Goal: Obtain resource: Obtain resource

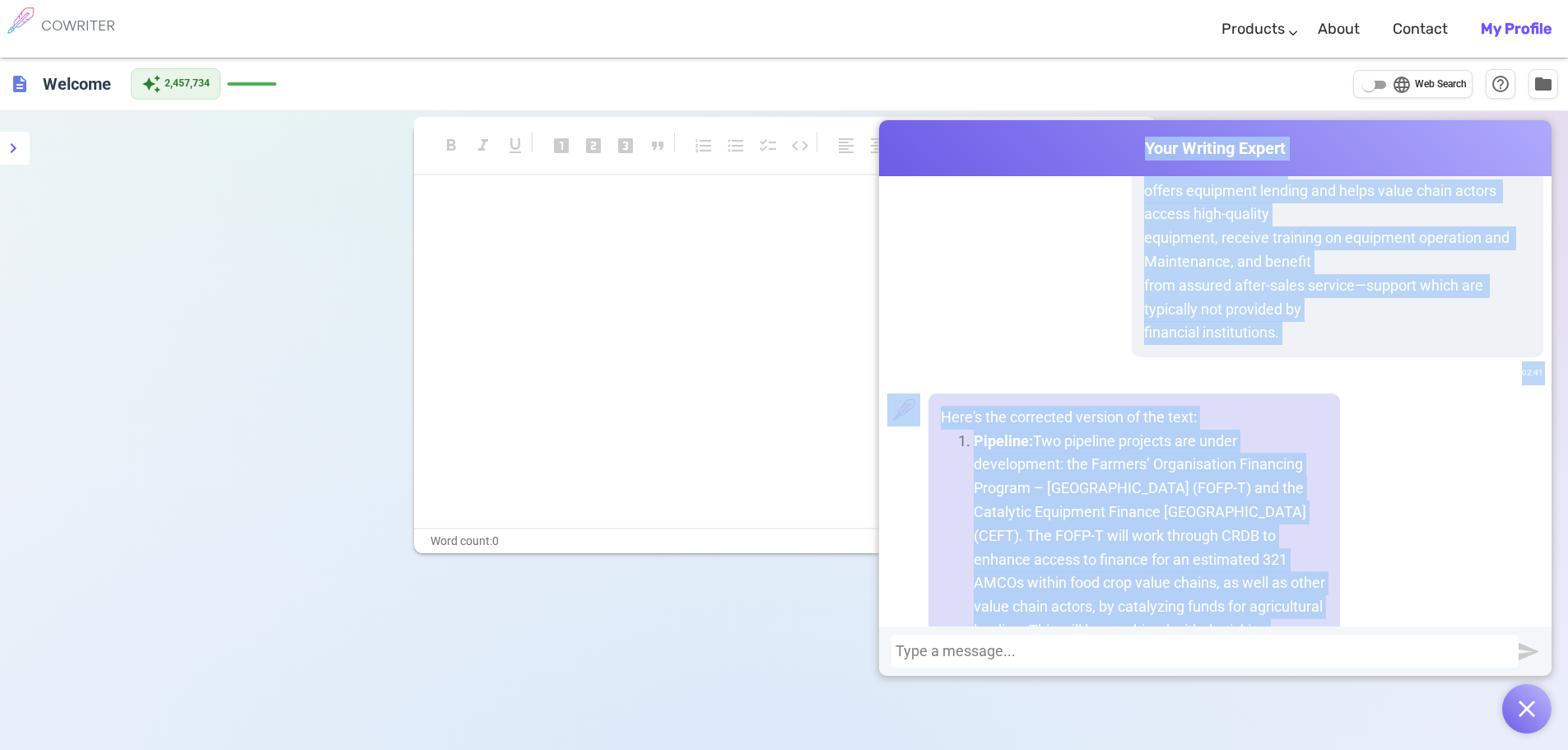
scroll to position [16450, 0]
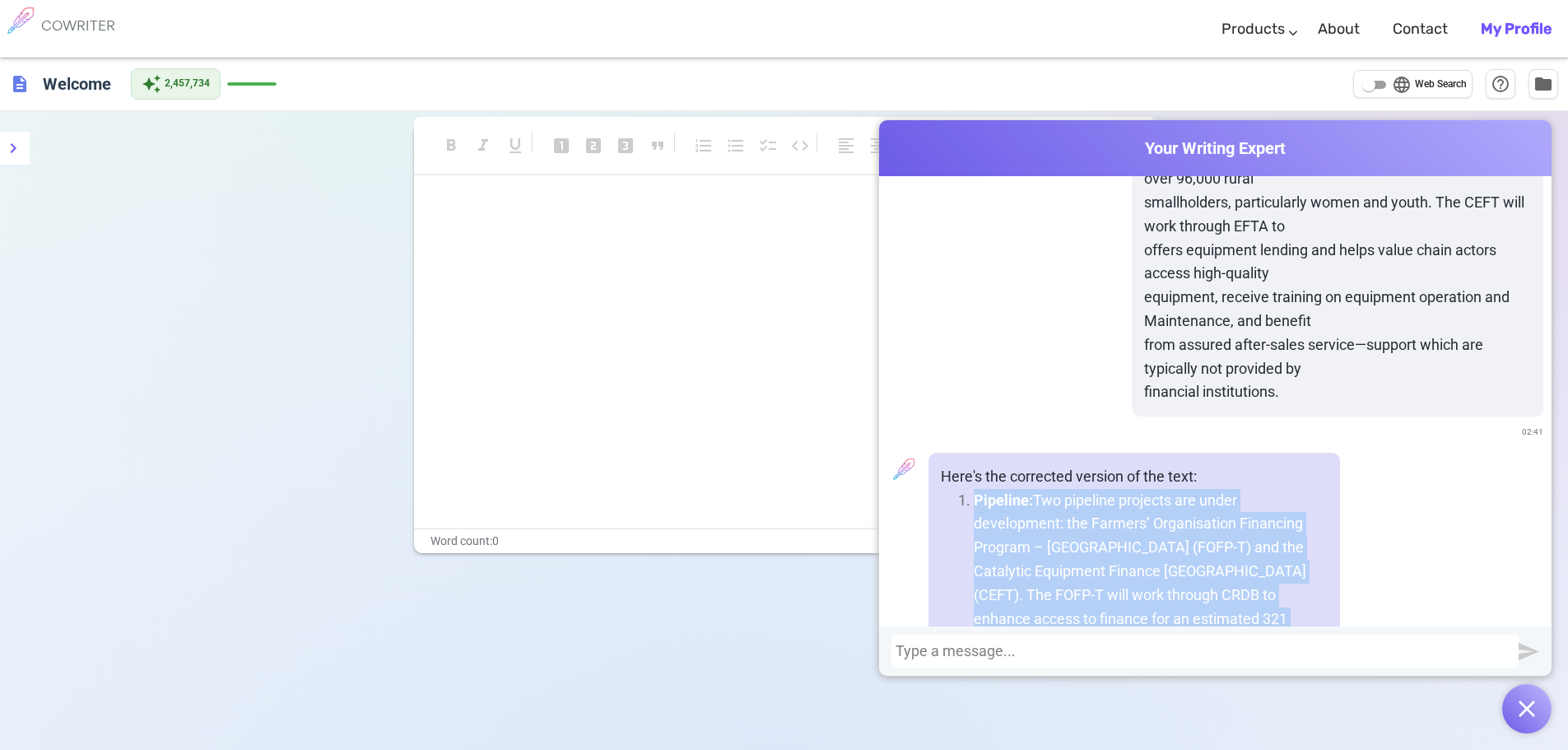
drag, startPoint x: 1153, startPoint y: 513, endPoint x: 970, endPoint y: 477, distance: 186.5
click at [974, 489] on li "Pipeline: Two pipeline projects are under development: the Farmers’ Organisatio…" at bounding box center [1151, 714] width 354 height 451
copy li "Pipeline: Two pipeline projects are under development: the Farmers’ Organisatio…"
click at [1387, 85] on input "language Web Search" at bounding box center [1369, 84] width 59 height 20
checkbox input "true"
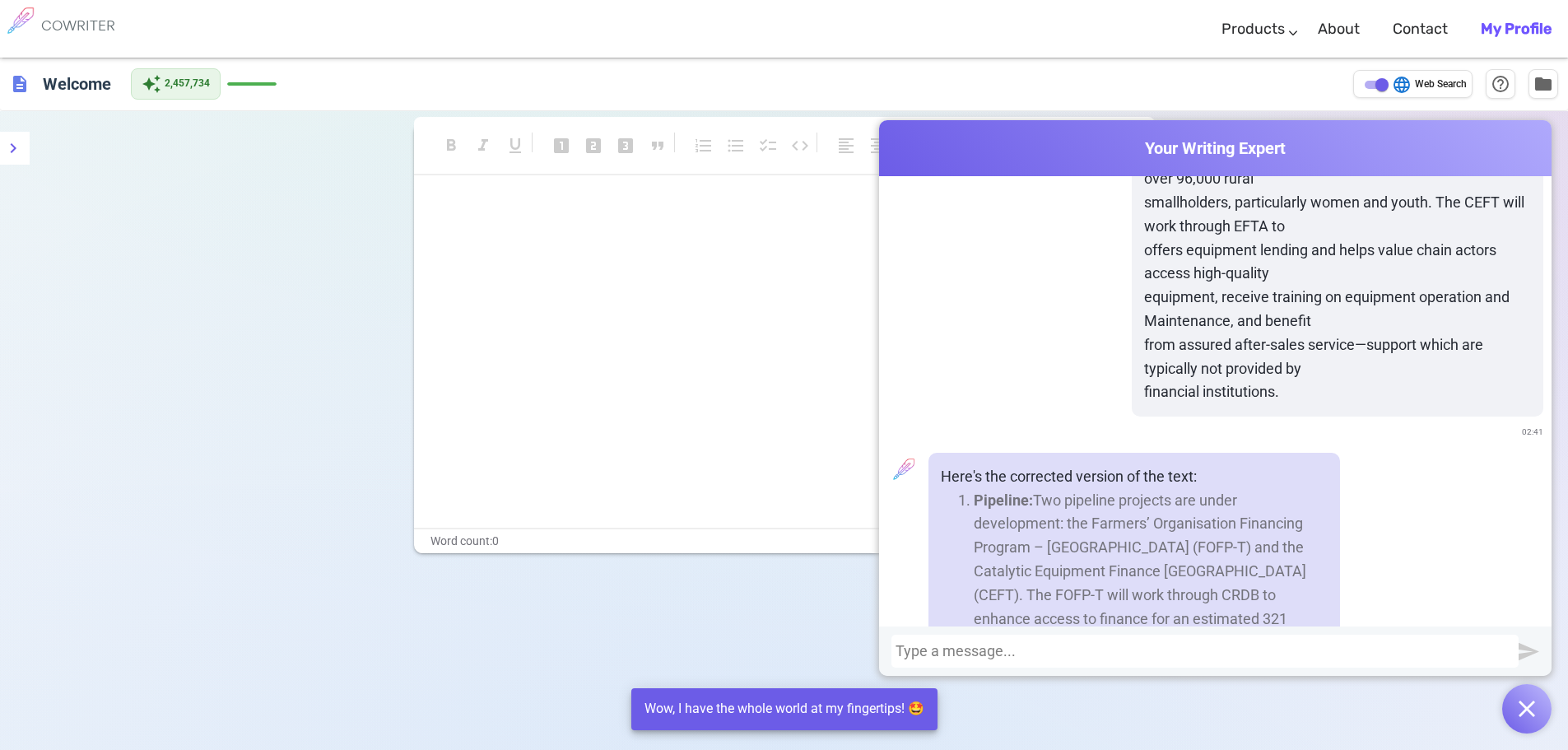
click at [1212, 648] on div at bounding box center [1205, 651] width 619 height 16
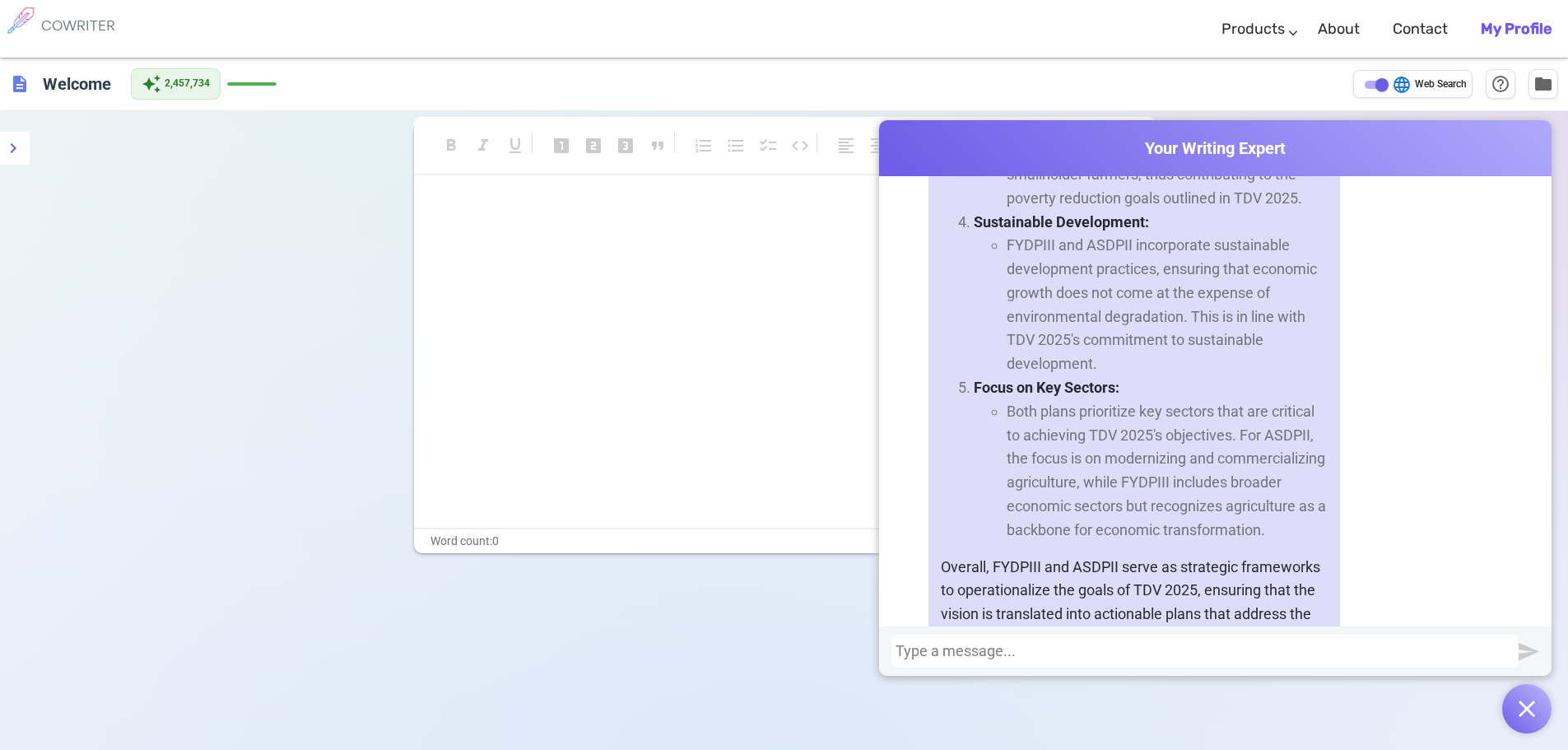
scroll to position [18311, 0]
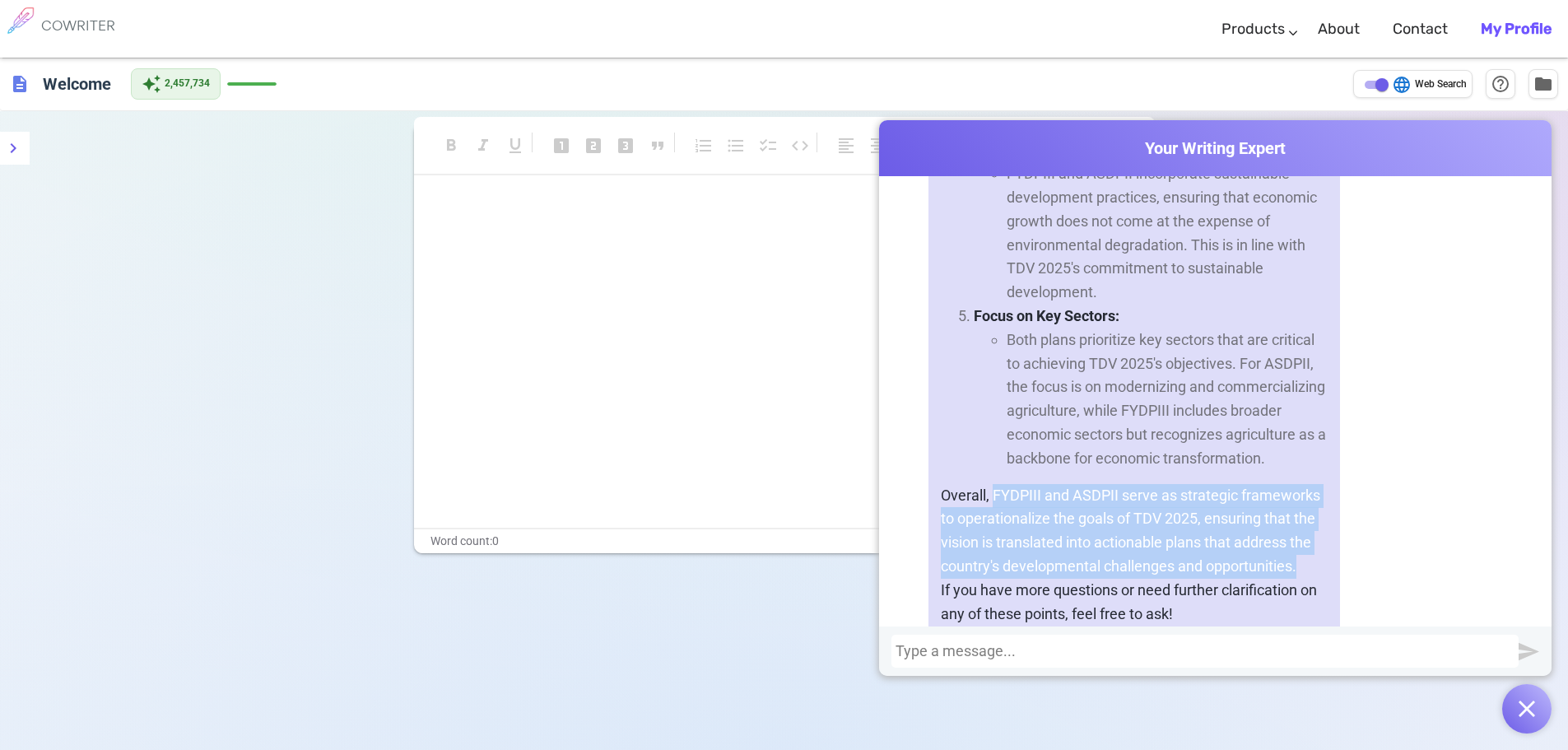
drag, startPoint x: 986, startPoint y: 446, endPoint x: 1326, endPoint y: 516, distance: 347.1
click at [1326, 516] on div "The connection between the Third National Five-Year Development Plan (FYDPIII),…" at bounding box center [1134, 15] width 411 height 1247
copy p "FYDPIII and ASDPII serve as strategic frameworks to operationalize the goals of…"
